Goal: Information Seeking & Learning: Learn about a topic

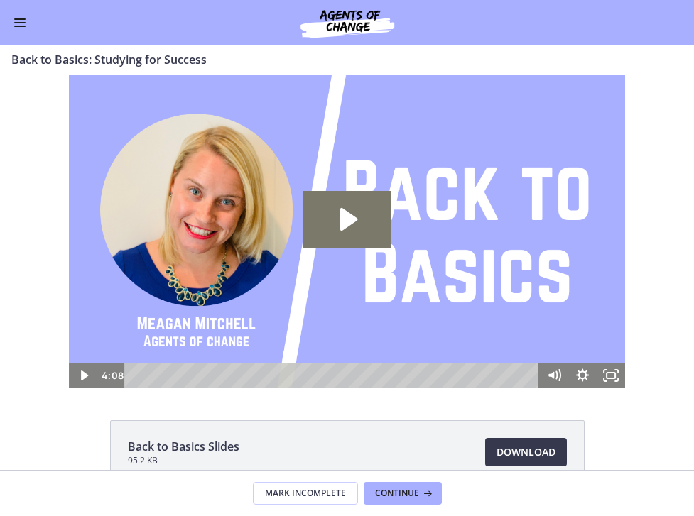
click at [19, 24] on button "Enable menu" at bounding box center [19, 22] width 17 height 17
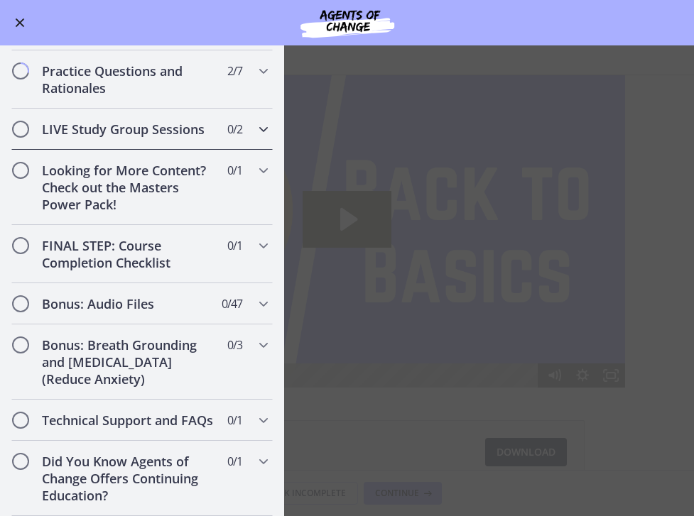
click at [194, 134] on h2 "LIVE Study Group Sessions" at bounding box center [128, 129] width 173 height 17
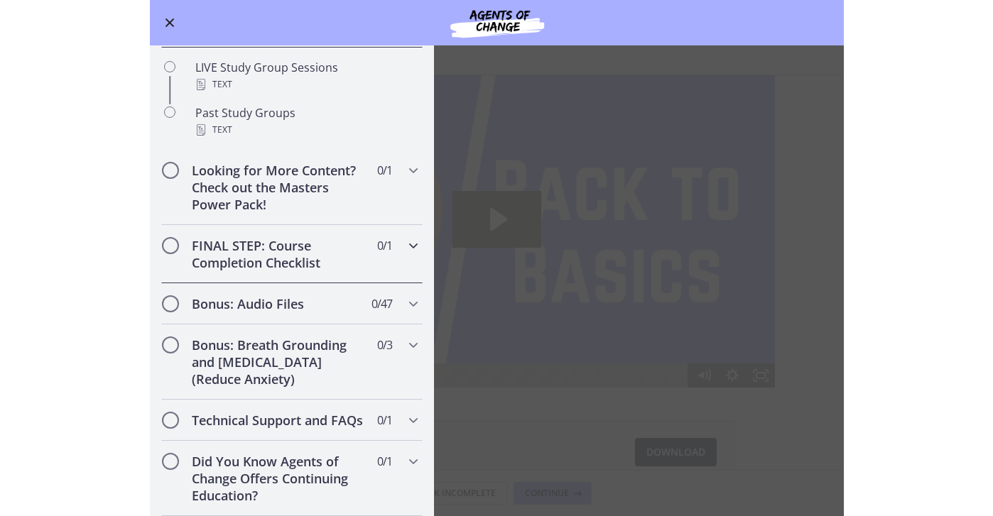
scroll to position [677, 0]
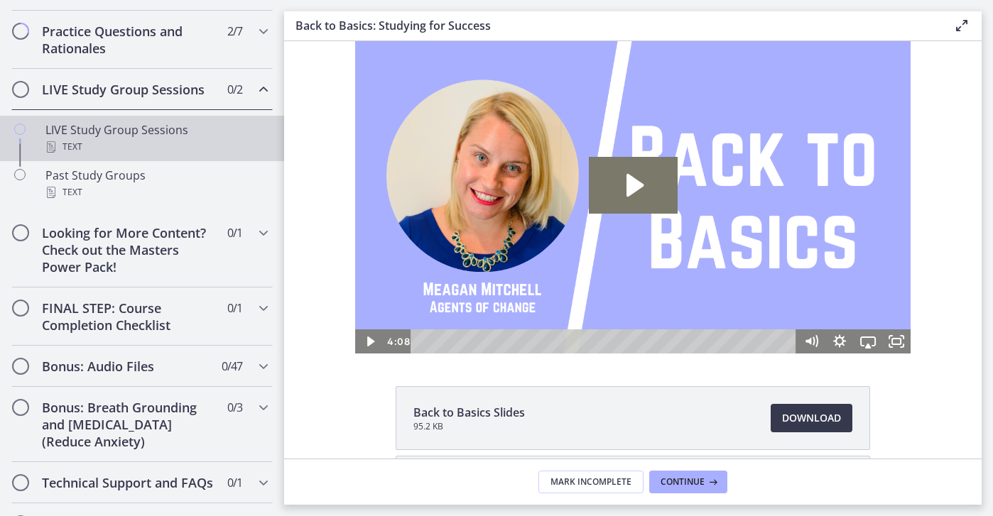
click at [163, 134] on div "LIVE Study Group Sessions Text" at bounding box center [156, 138] width 222 height 34
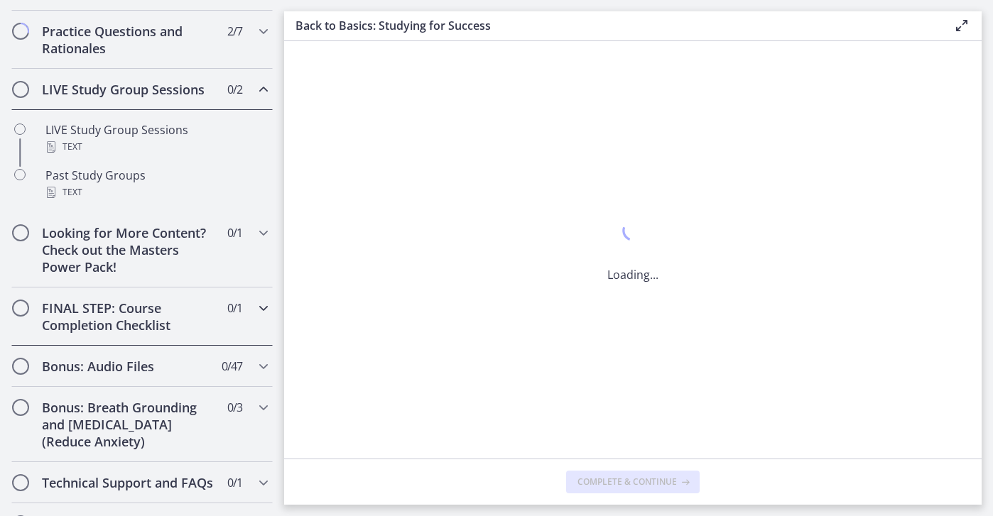
click at [212, 311] on h2 "FINAL STEP: Course Completion Checklist" at bounding box center [128, 317] width 173 height 34
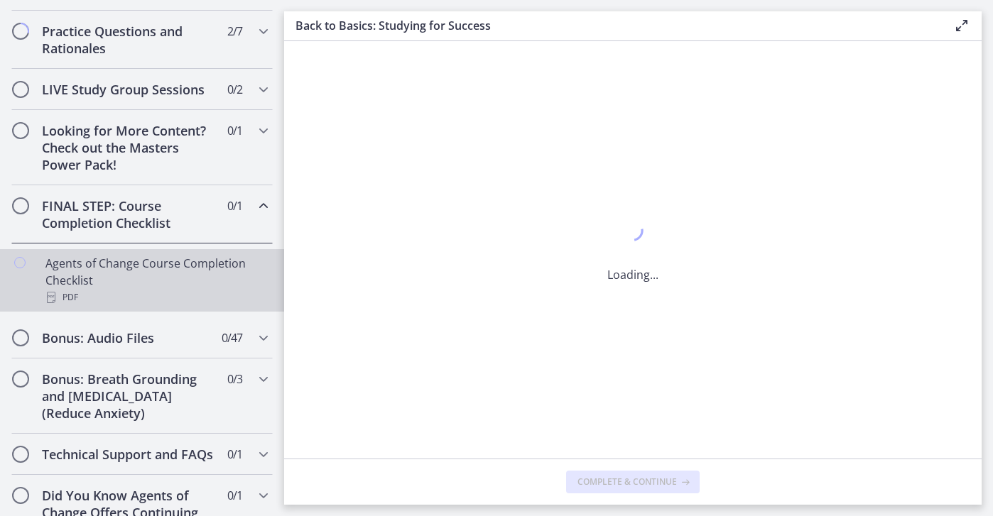
click at [162, 268] on div "Agents of Change Course Completion Checklist PDF" at bounding box center [156, 280] width 222 height 51
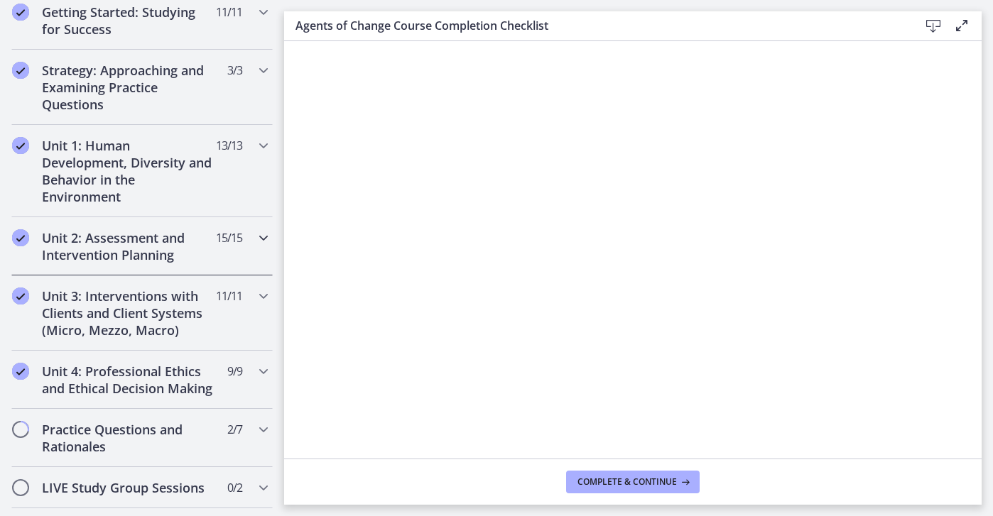
scroll to position [267, 0]
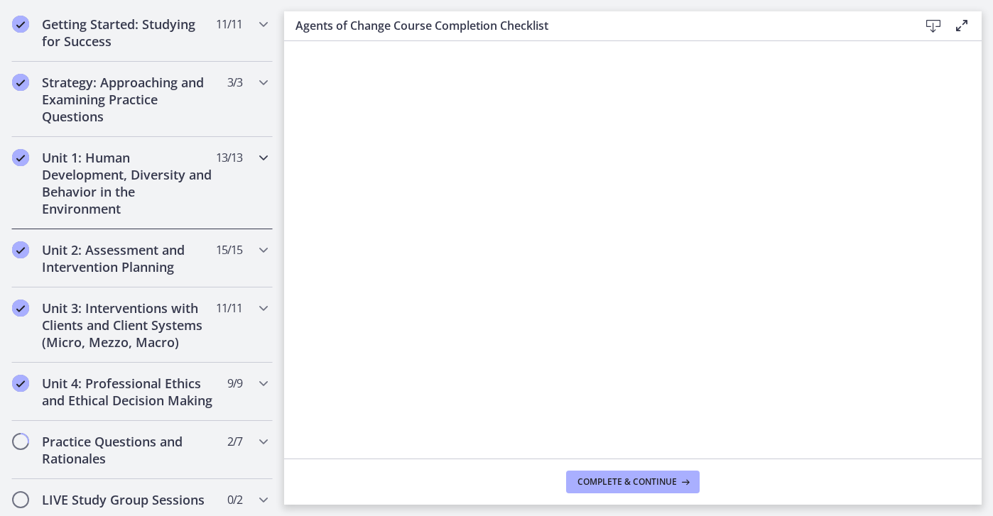
click at [171, 160] on h2 "Unit 1: Human Development, Diversity and Behavior in the Environment" at bounding box center [128, 183] width 173 height 68
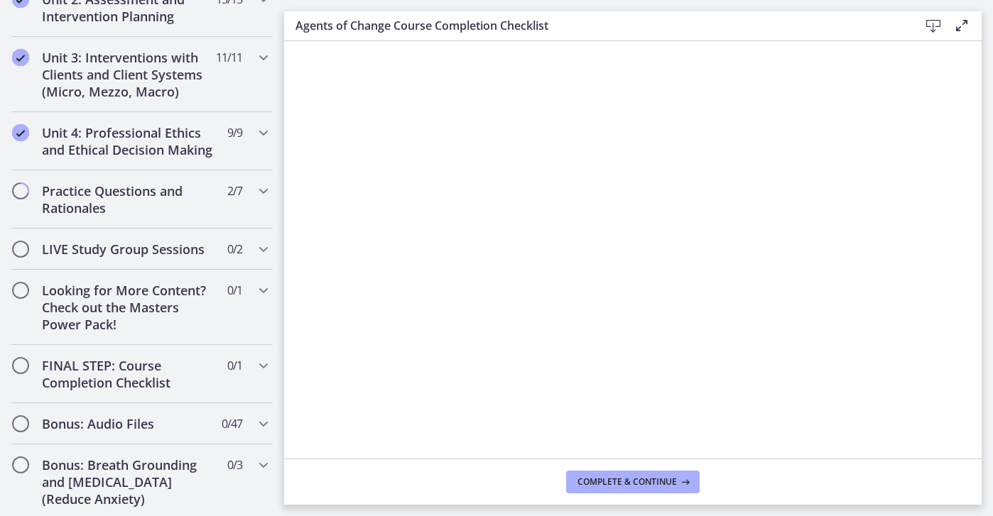
scroll to position [1243, 0]
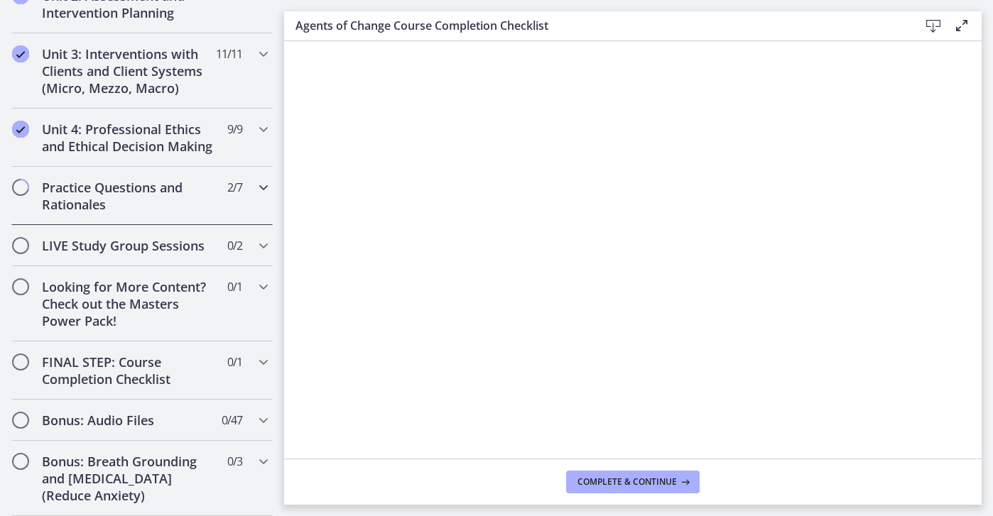
click at [194, 179] on h2 "Practice Questions and Rationales" at bounding box center [128, 196] width 173 height 34
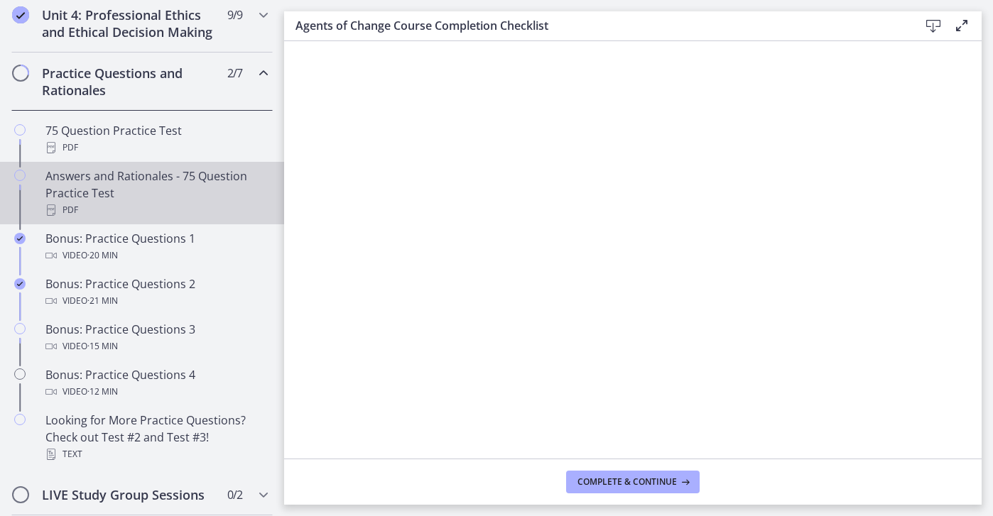
scroll to position [641, 0]
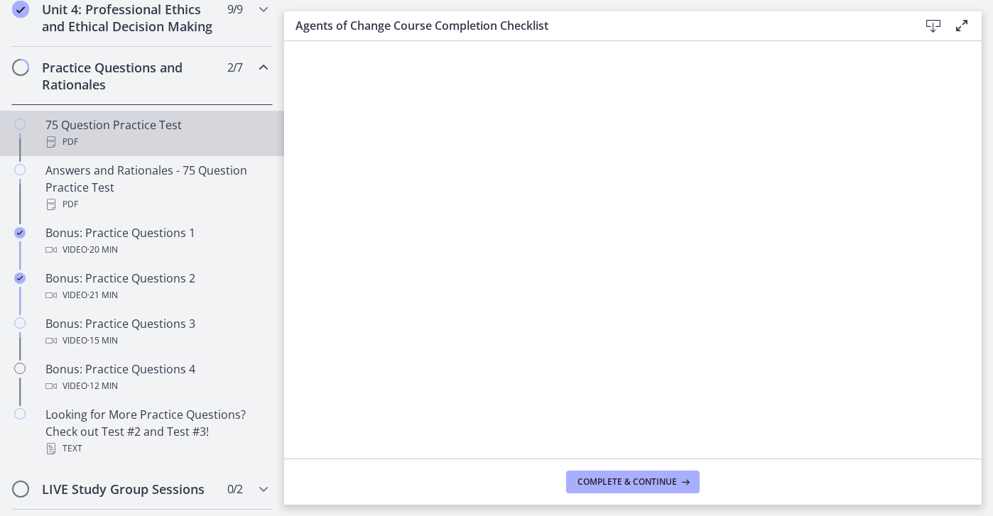
click at [183, 124] on div "75 Question Practice Test PDF" at bounding box center [156, 133] width 222 height 34
click at [598, 481] on span "Complete & continue" at bounding box center [626, 481] width 99 height 11
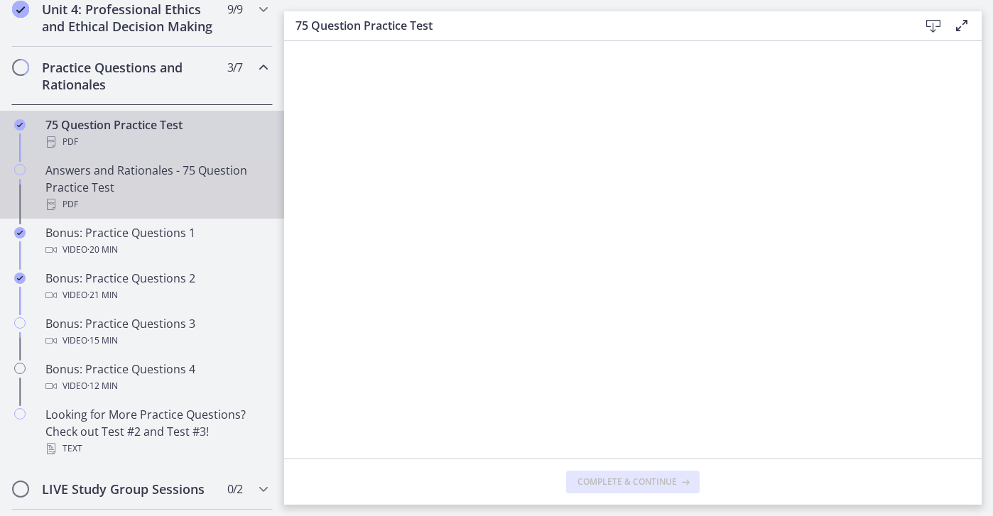
click at [176, 190] on div "Answers and Rationales - 75 Question Practice Test PDF" at bounding box center [156, 187] width 222 height 51
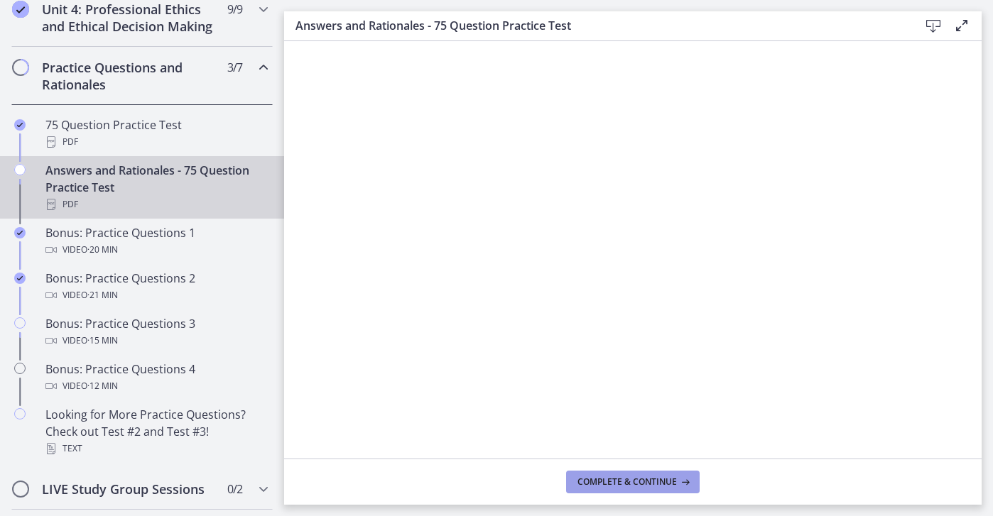
click at [599, 478] on span "Complete & continue" at bounding box center [626, 481] width 99 height 11
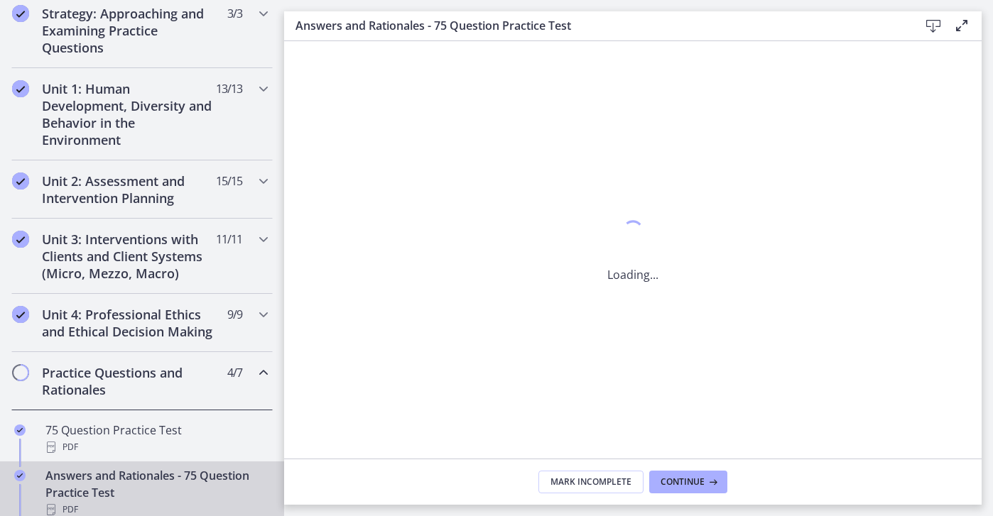
scroll to position [393, 0]
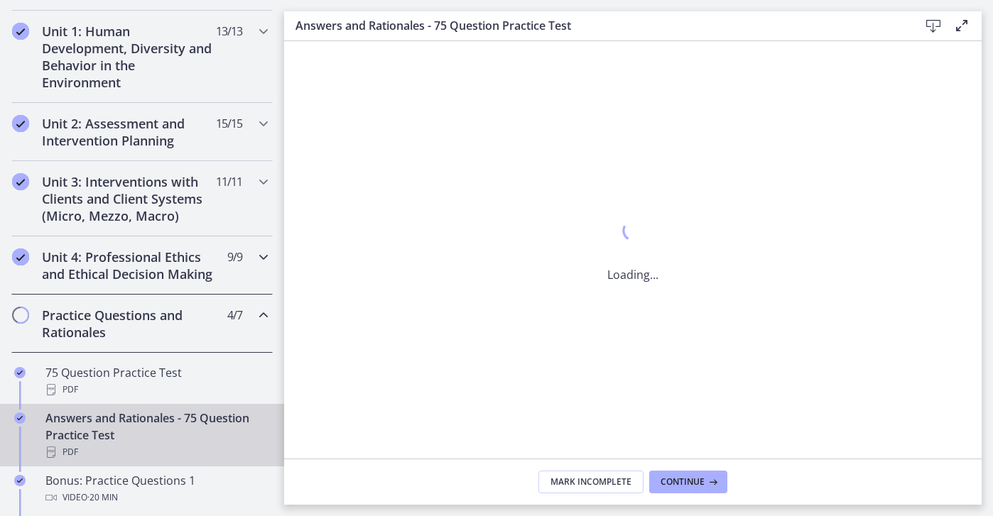
click at [181, 257] on h2 "Unit 4: Professional Ethics and Ethical Decision Making" at bounding box center [128, 266] width 173 height 34
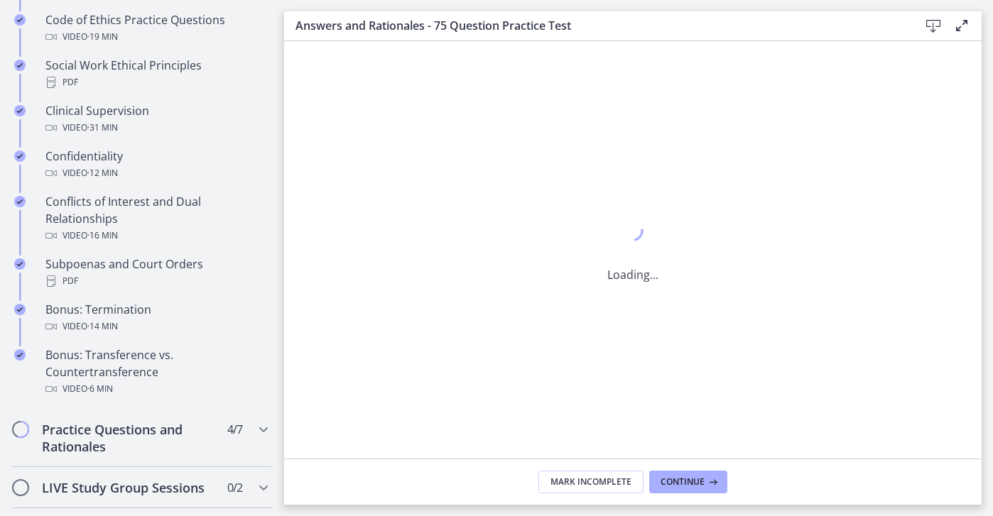
scroll to position [733, 0]
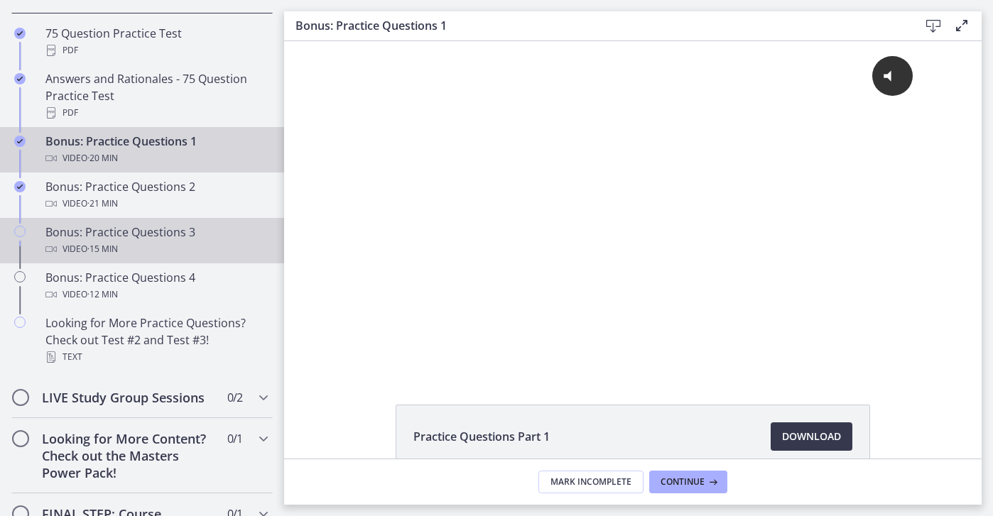
click at [124, 235] on div "Bonus: Practice Questions 3 Video · 15 min" at bounding box center [156, 241] width 222 height 34
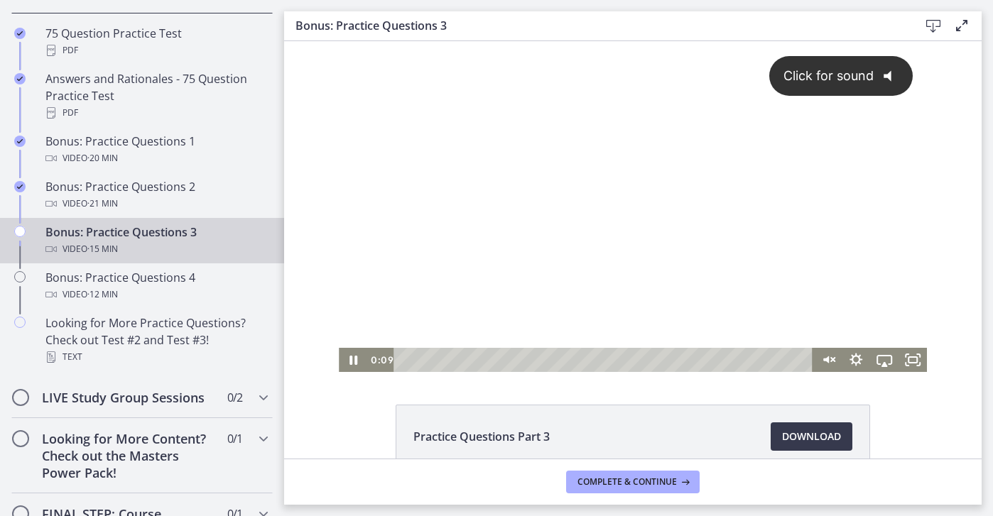
click at [693, 68] on span "Click for sound" at bounding box center [821, 75] width 103 height 15
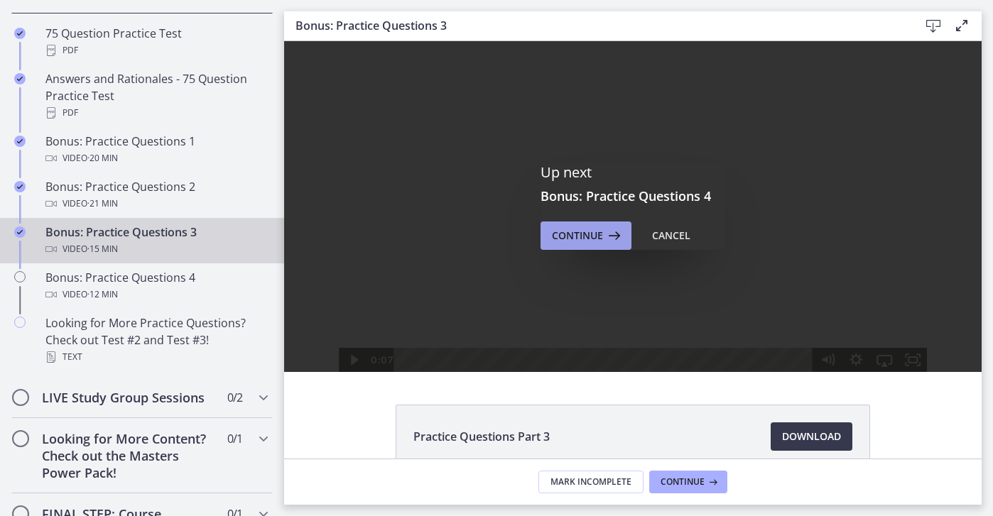
click at [584, 239] on span "Continue" at bounding box center [577, 235] width 51 height 17
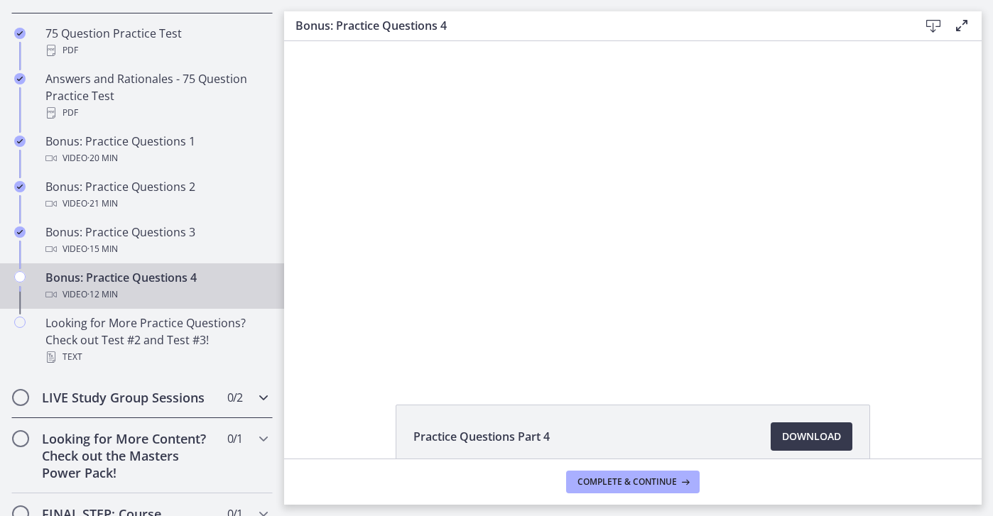
click at [231, 395] on span "0 / 2 Completed" at bounding box center [234, 397] width 15 height 17
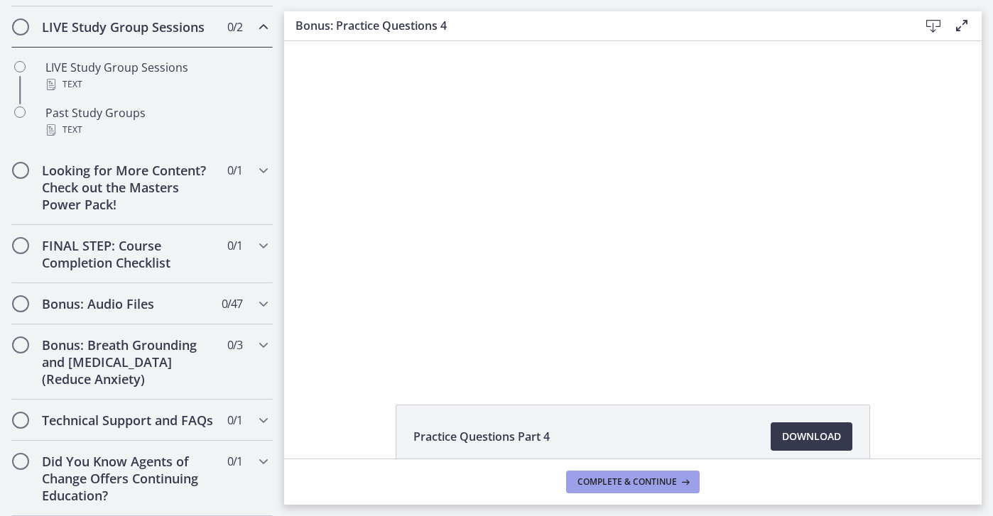
click at [603, 487] on span "Complete & continue" at bounding box center [626, 481] width 99 height 11
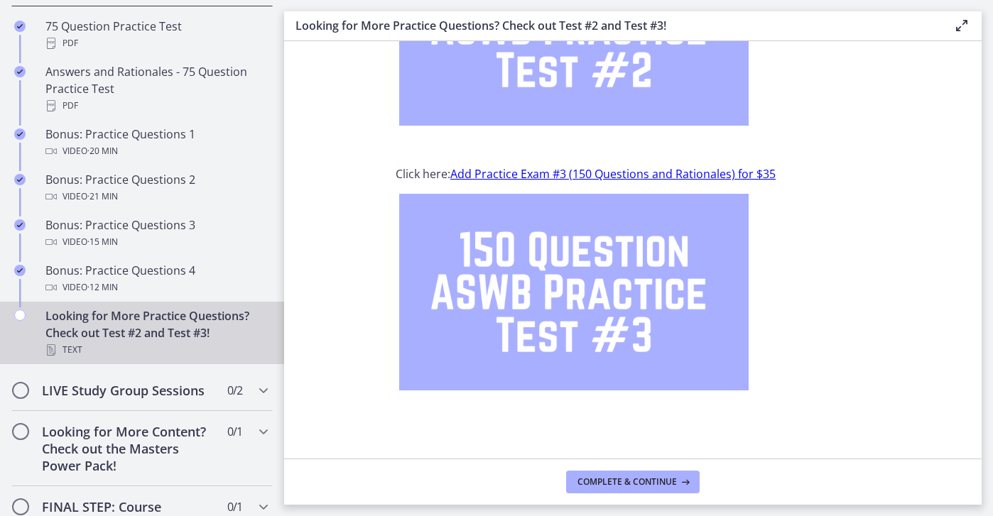
scroll to position [209, 0]
click at [648, 478] on span "Complete & continue" at bounding box center [626, 481] width 99 height 11
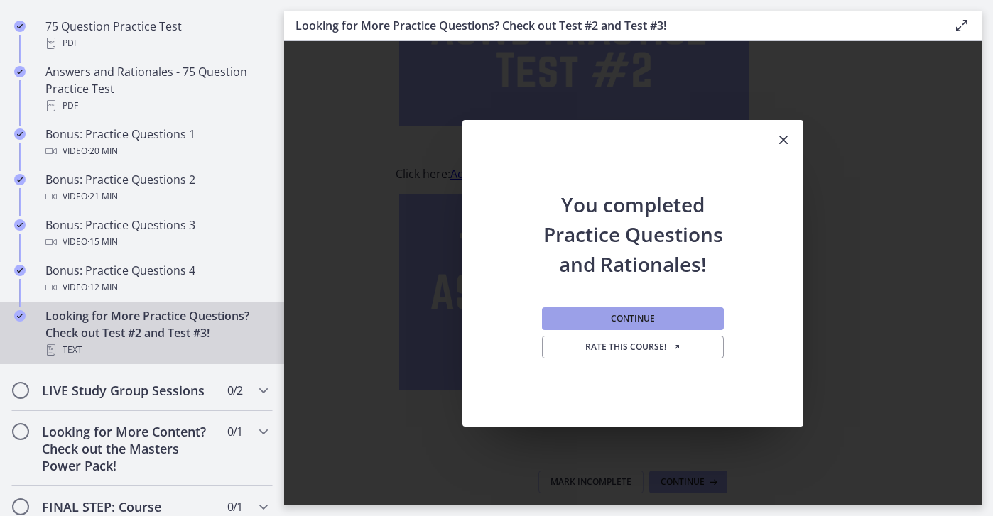
click at [661, 317] on button "Continue" at bounding box center [633, 318] width 182 height 23
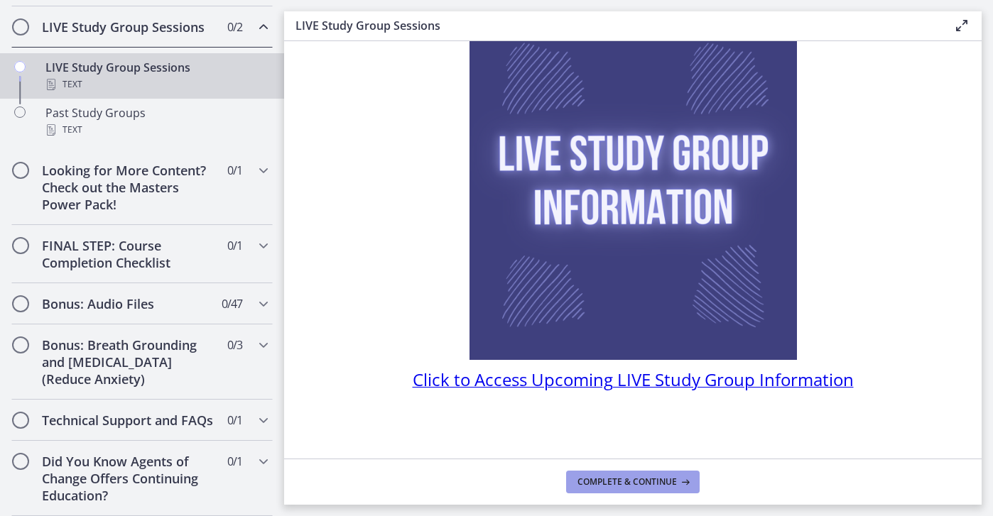
scroll to position [98, 0]
click at [621, 479] on span "Complete & continue" at bounding box center [626, 481] width 99 height 11
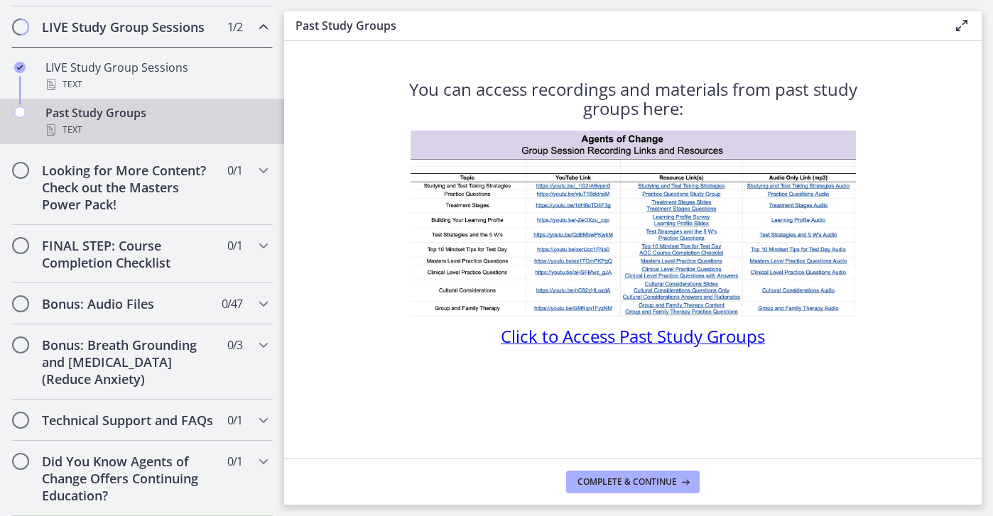
click at [687, 338] on span "Click to Access Past Study Groups" at bounding box center [633, 335] width 264 height 23
